Goal: Information Seeking & Learning: Learn about a topic

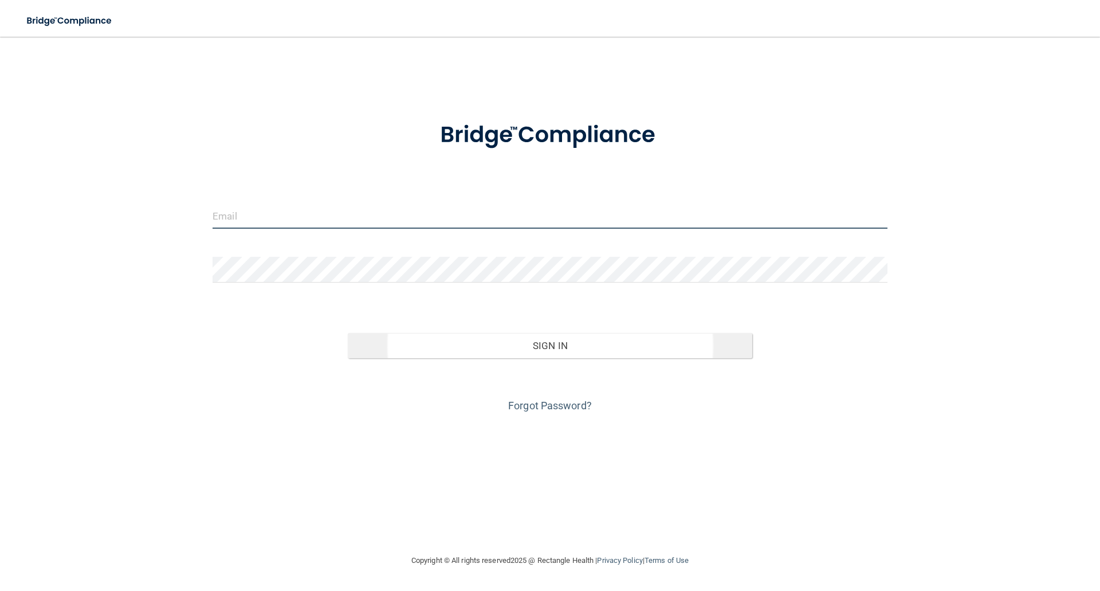
type input "[EMAIL_ADDRESS][DOMAIN_NAME]"
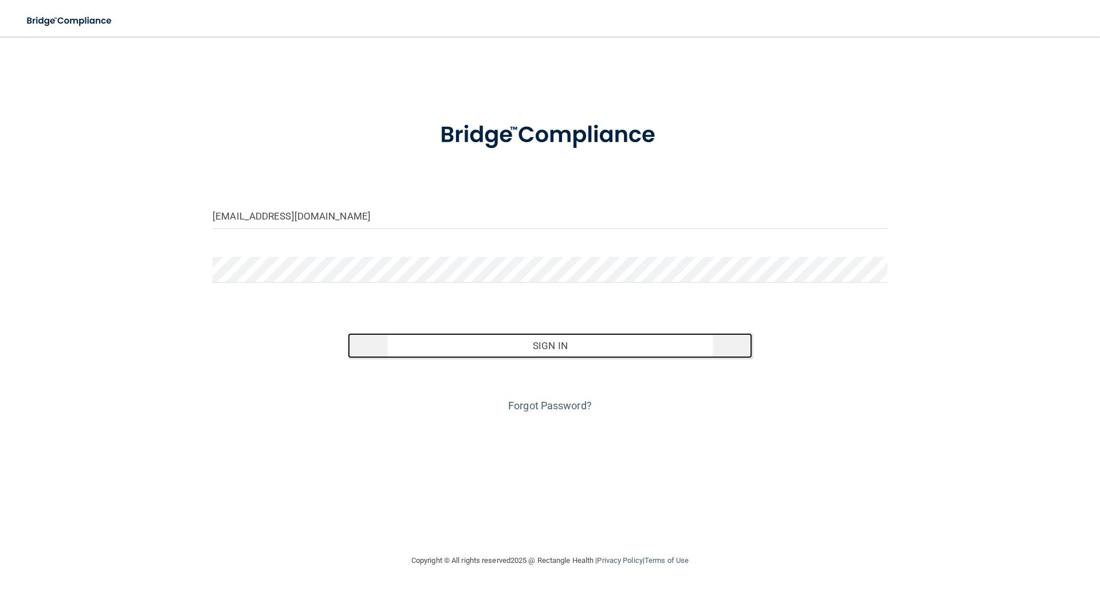
click at [530, 343] on button "Sign In" at bounding box center [550, 345] width 405 height 25
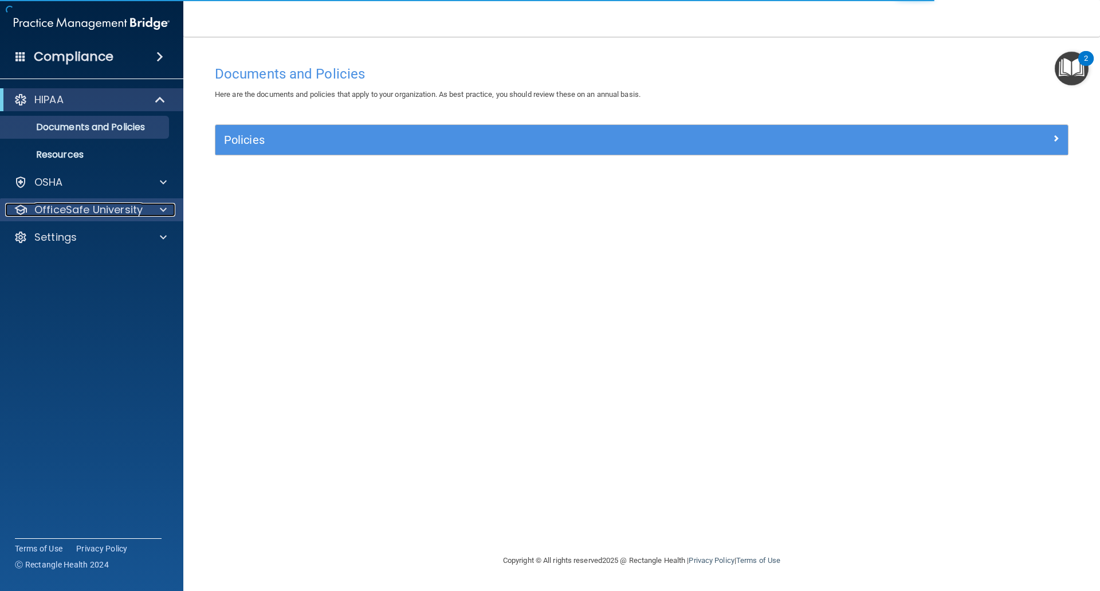
click at [136, 204] on p "OfficeSafe University" at bounding box center [88, 210] width 108 height 14
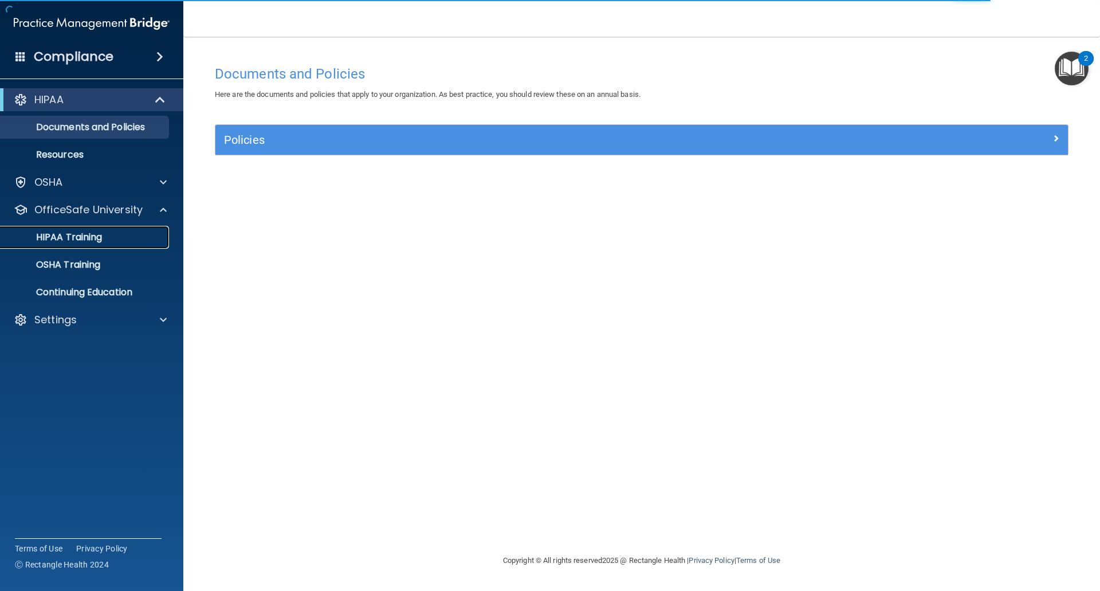
click at [121, 230] on link "HIPAA Training" at bounding box center [79, 237] width 180 height 23
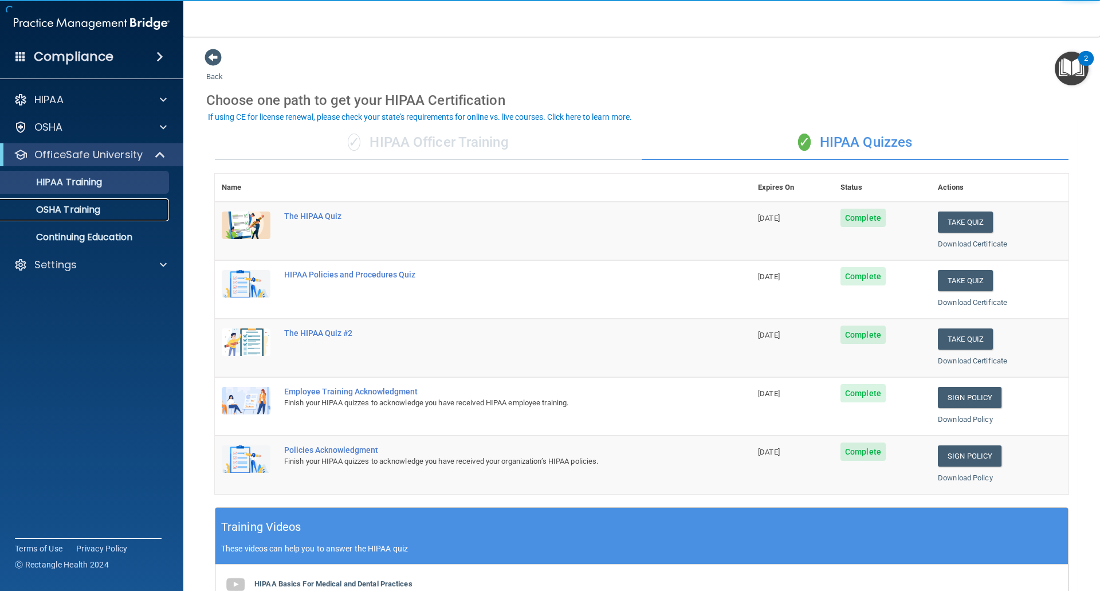
click at [106, 210] on div "OSHA Training" at bounding box center [85, 209] width 156 height 11
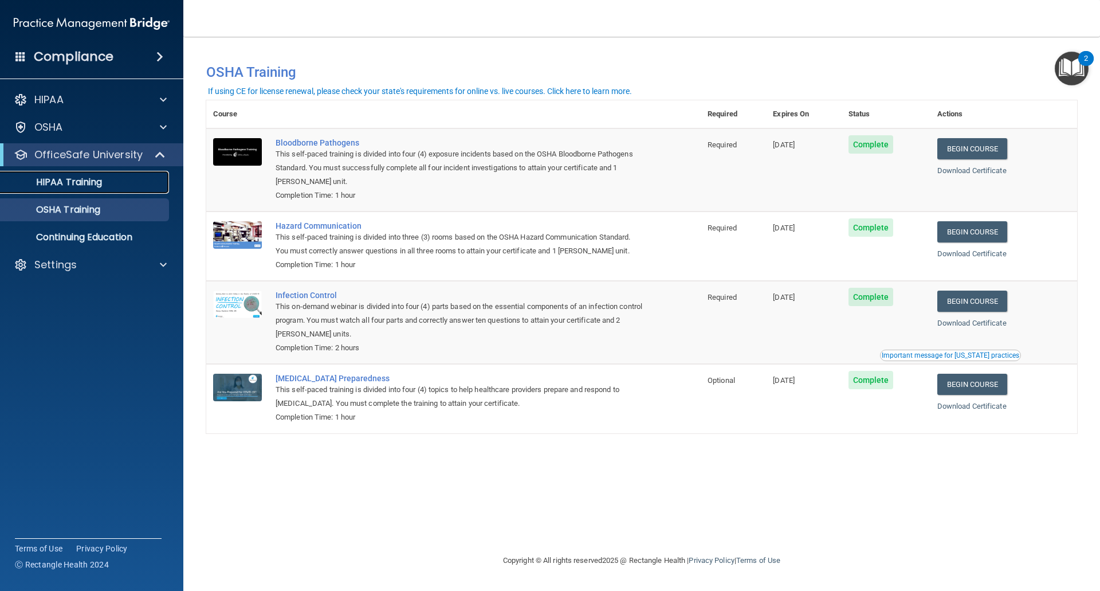
click at [93, 187] on p "HIPAA Training" at bounding box center [54, 181] width 95 height 11
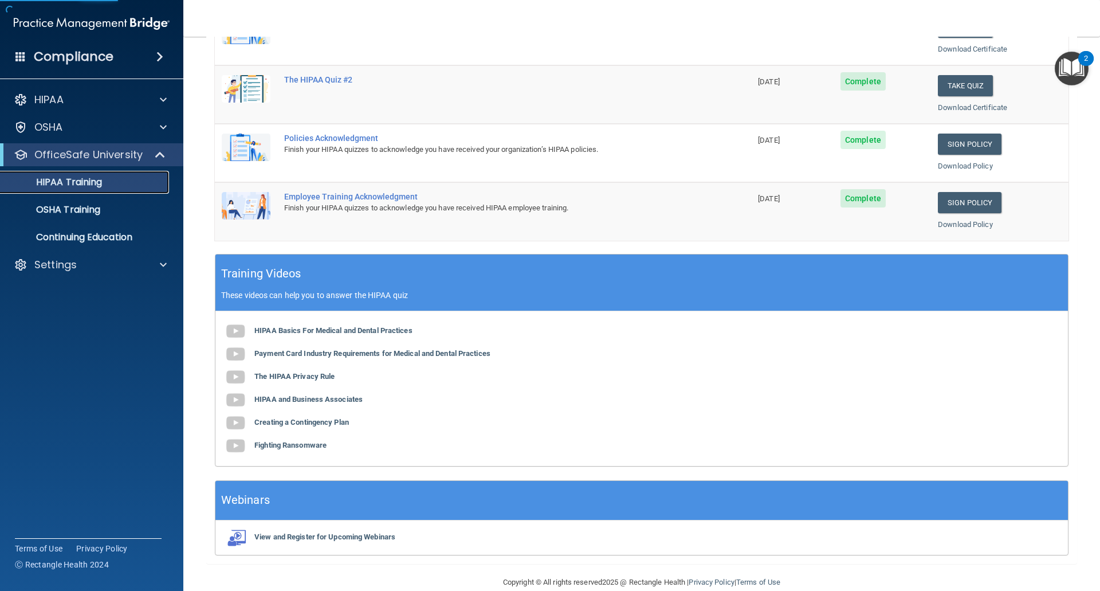
scroll to position [272, 0]
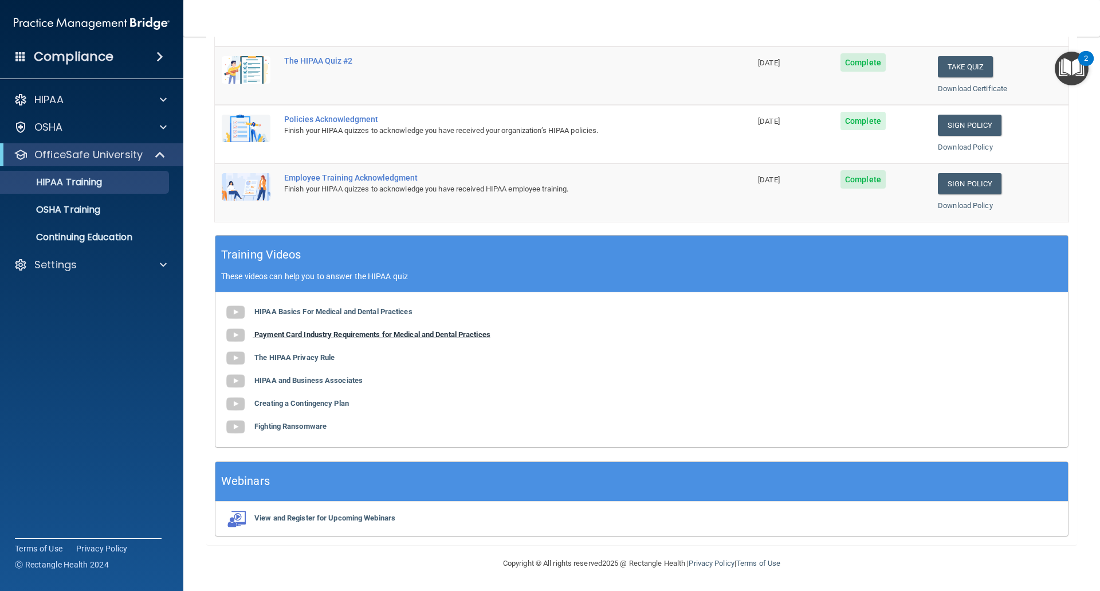
click at [341, 333] on b "Payment Card Industry Requirements for Medical and Dental Practices" at bounding box center [372, 334] width 236 height 9
